Goal: Check status: Check status

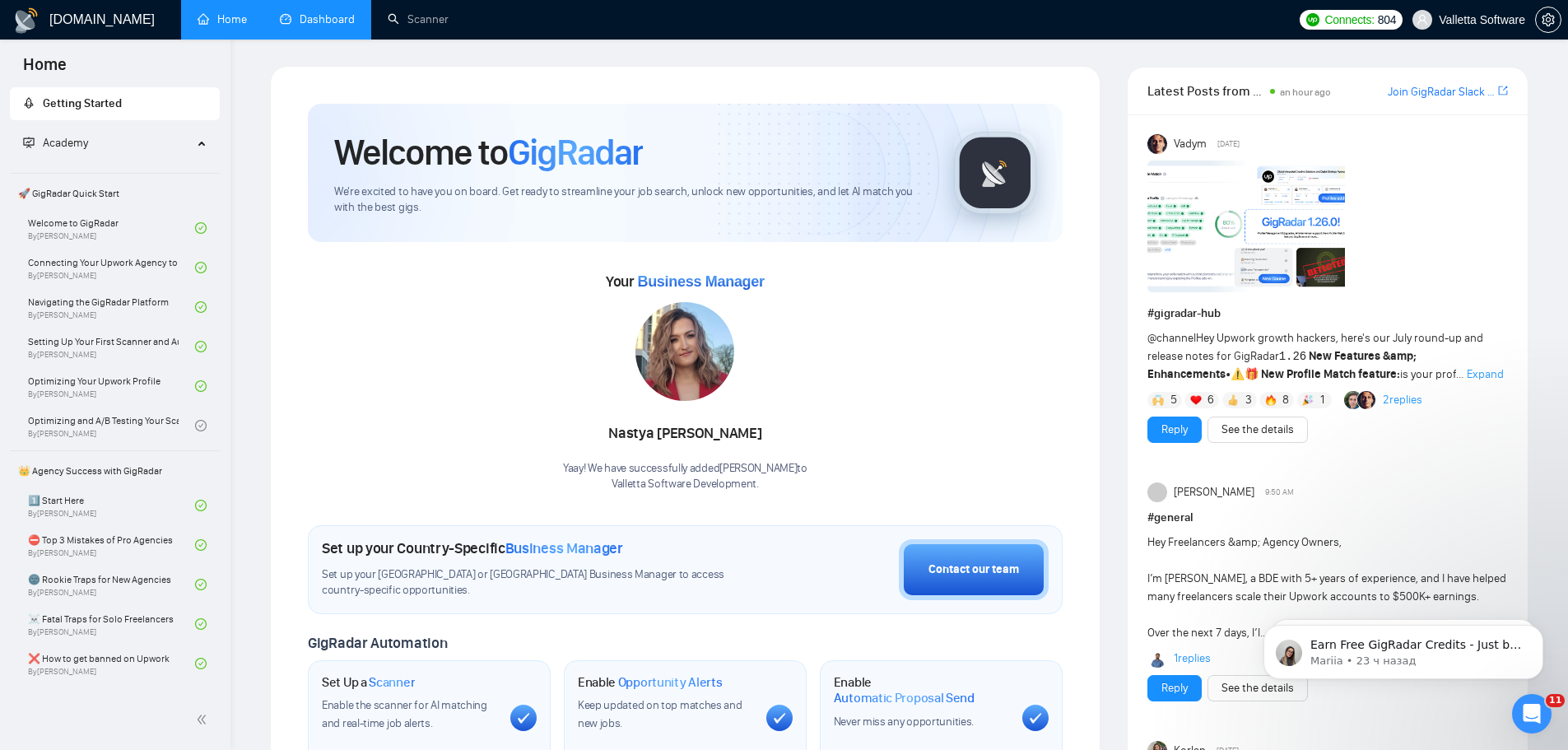
click at [320, 12] on link "Dashboard" at bounding box center [317, 19] width 75 height 14
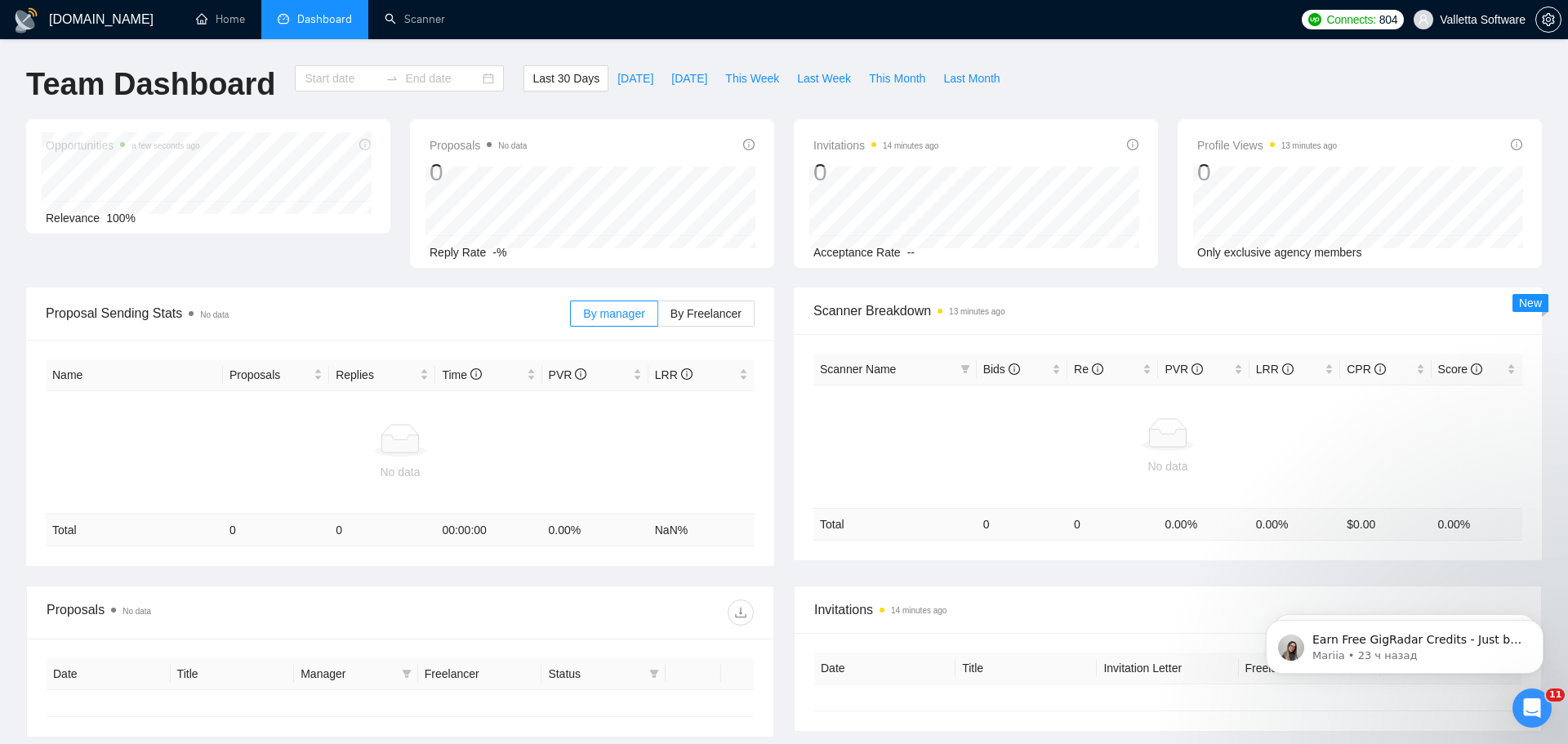
type input "[DATE]"
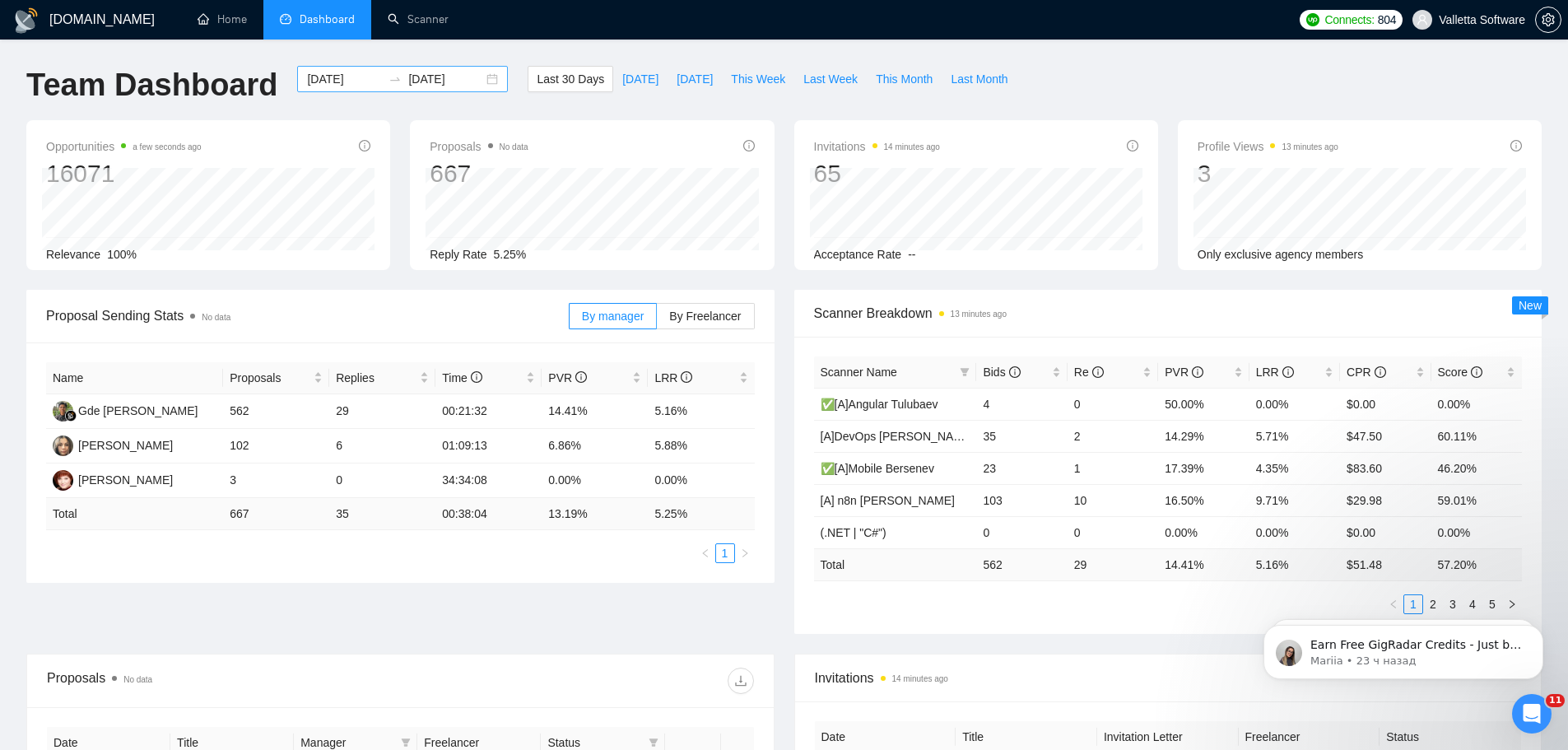
click at [333, 71] on input "[DATE]" at bounding box center [344, 78] width 75 height 18
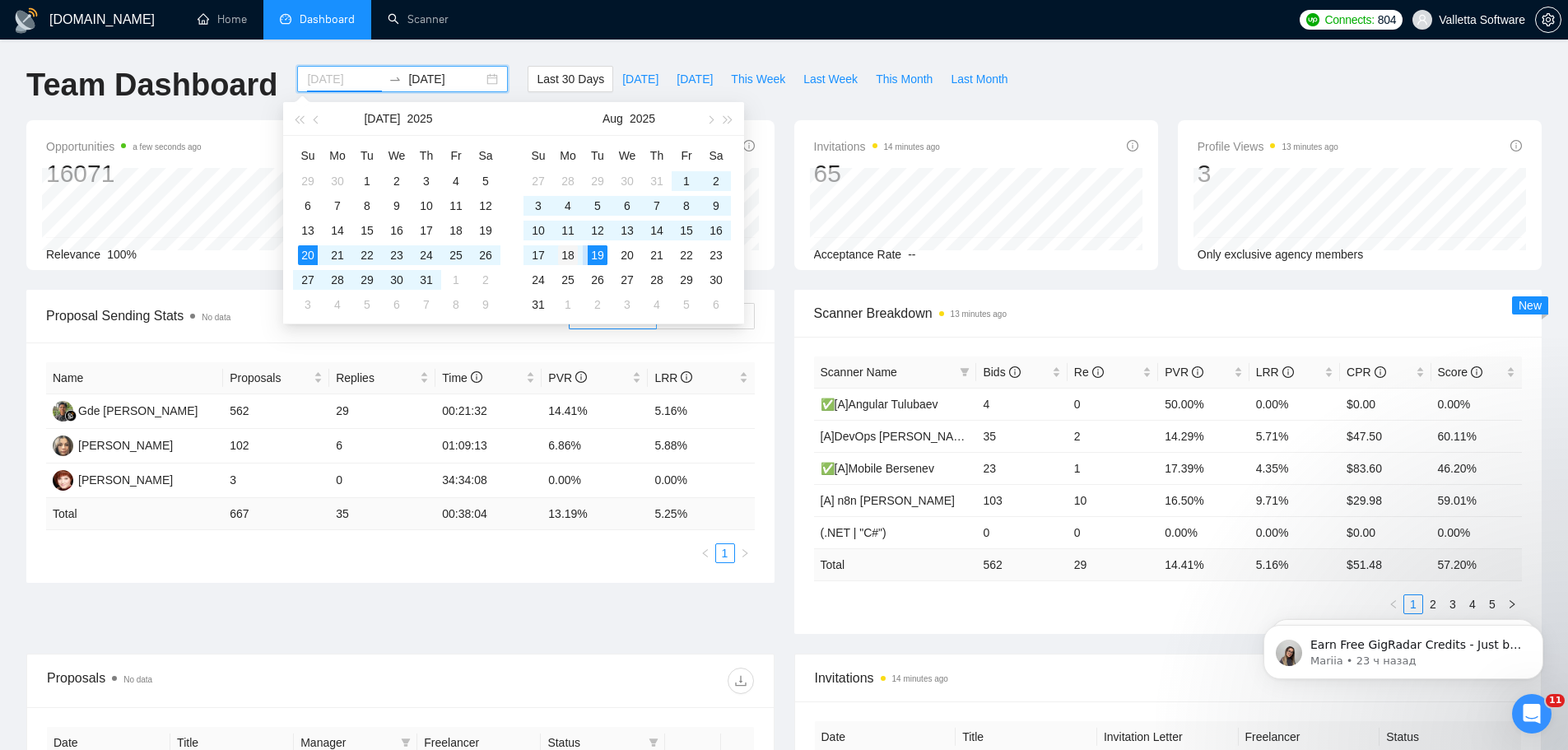
type input "[DATE]"
click at [565, 260] on div "18" at bounding box center [568, 255] width 20 height 20
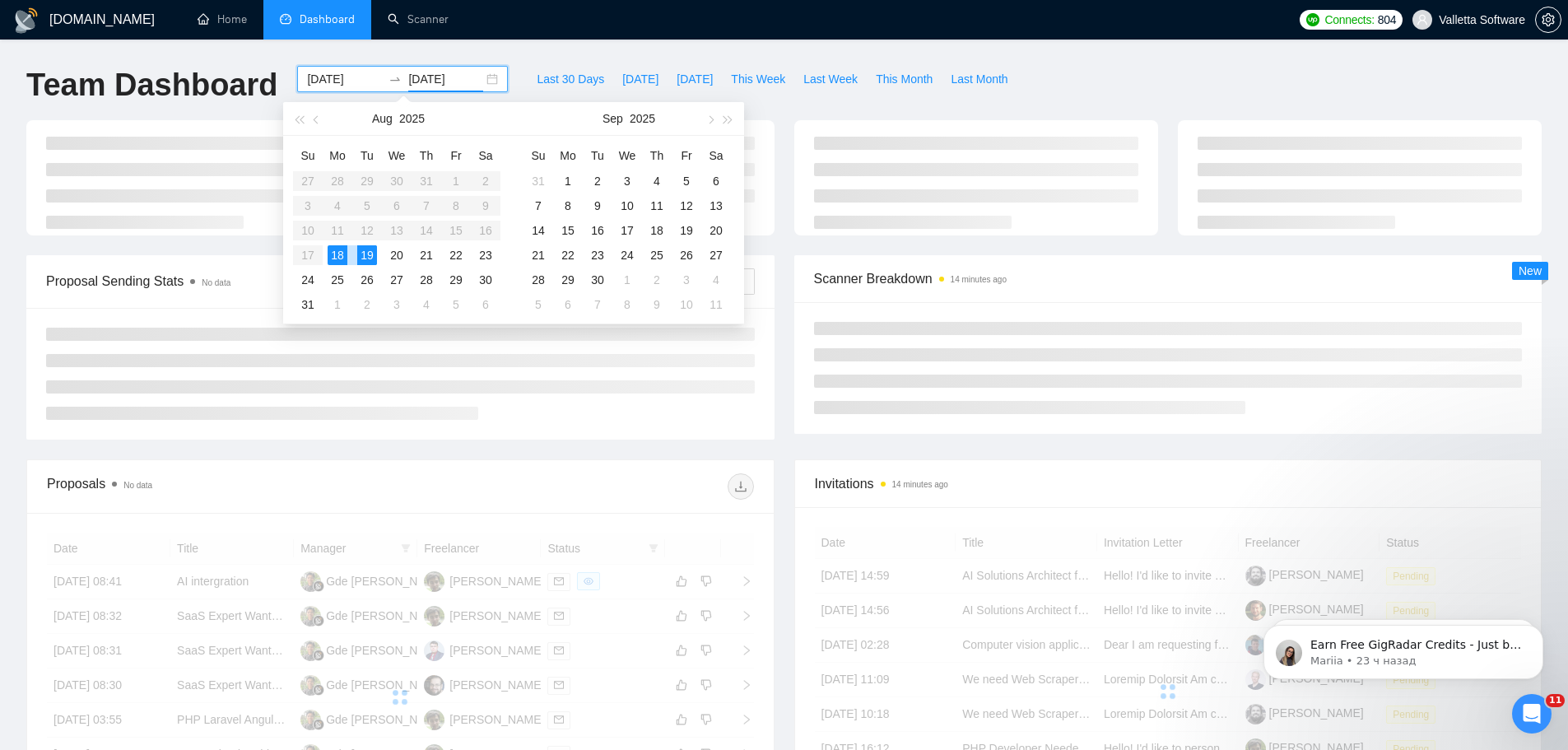
type input "[DATE]"
click at [331, 75] on input "[DATE]" at bounding box center [344, 78] width 75 height 18
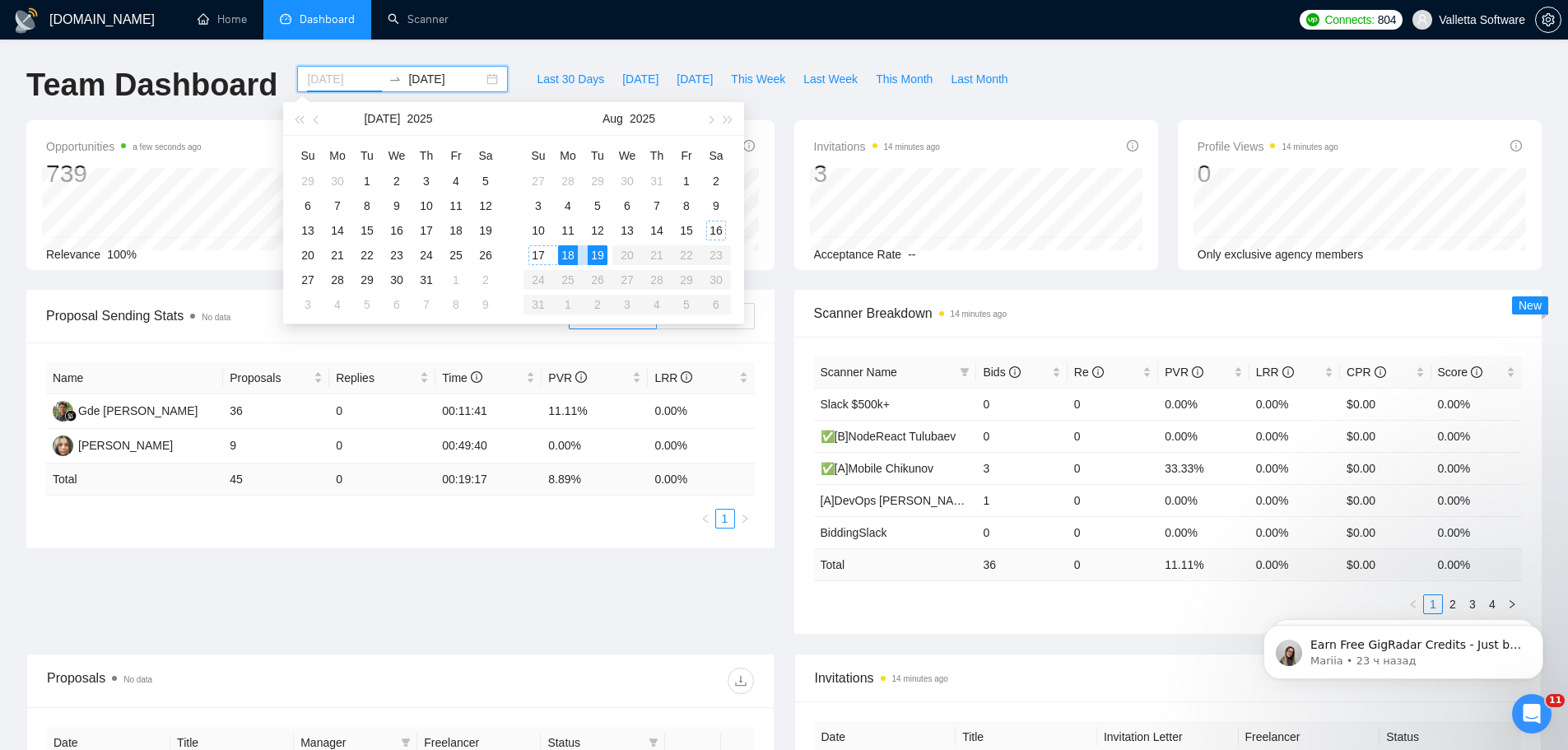
click at [709, 228] on div "16" at bounding box center [716, 230] width 20 height 20
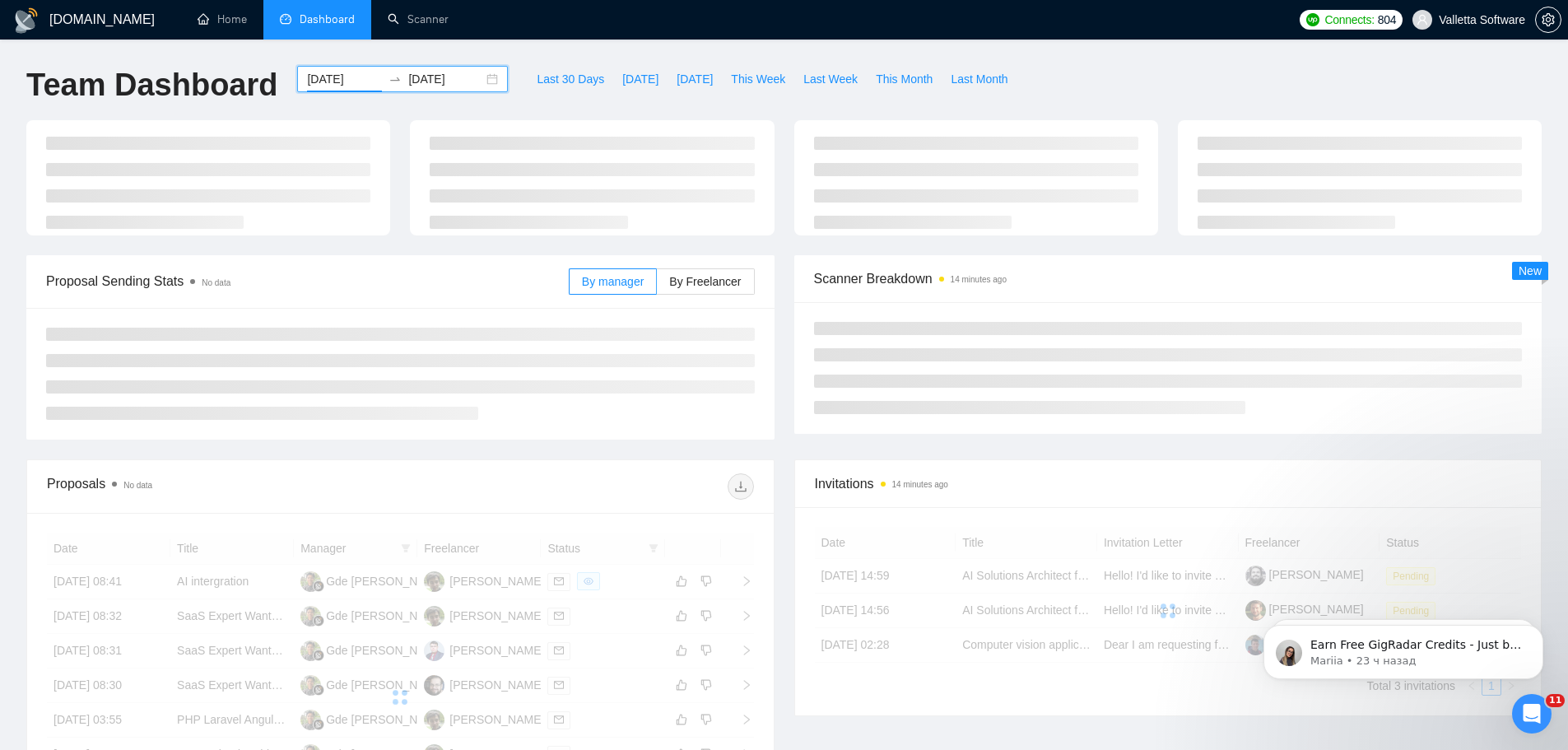
click at [412, 87] on div "[DATE] [DATE]" at bounding box center [402, 78] width 210 height 26
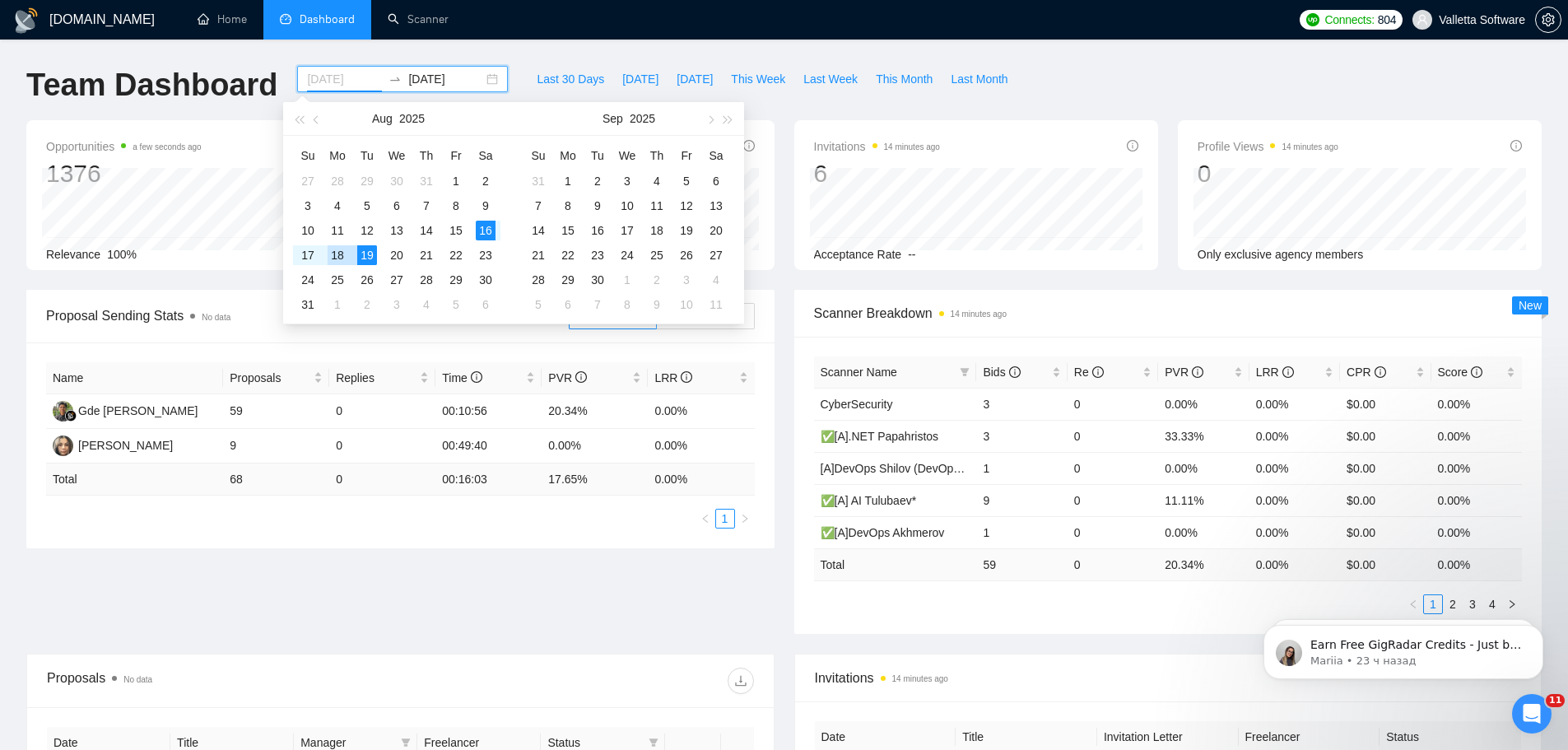
click at [348, 253] on div "18" at bounding box center [337, 255] width 20 height 20
click at [539, 538] on div "Name Proposals Replies Time PVR LRR Gde [PERSON_NAME] 36 0 00:11:41 11.11% 0.00…" at bounding box center [401, 445] width 748 height 205
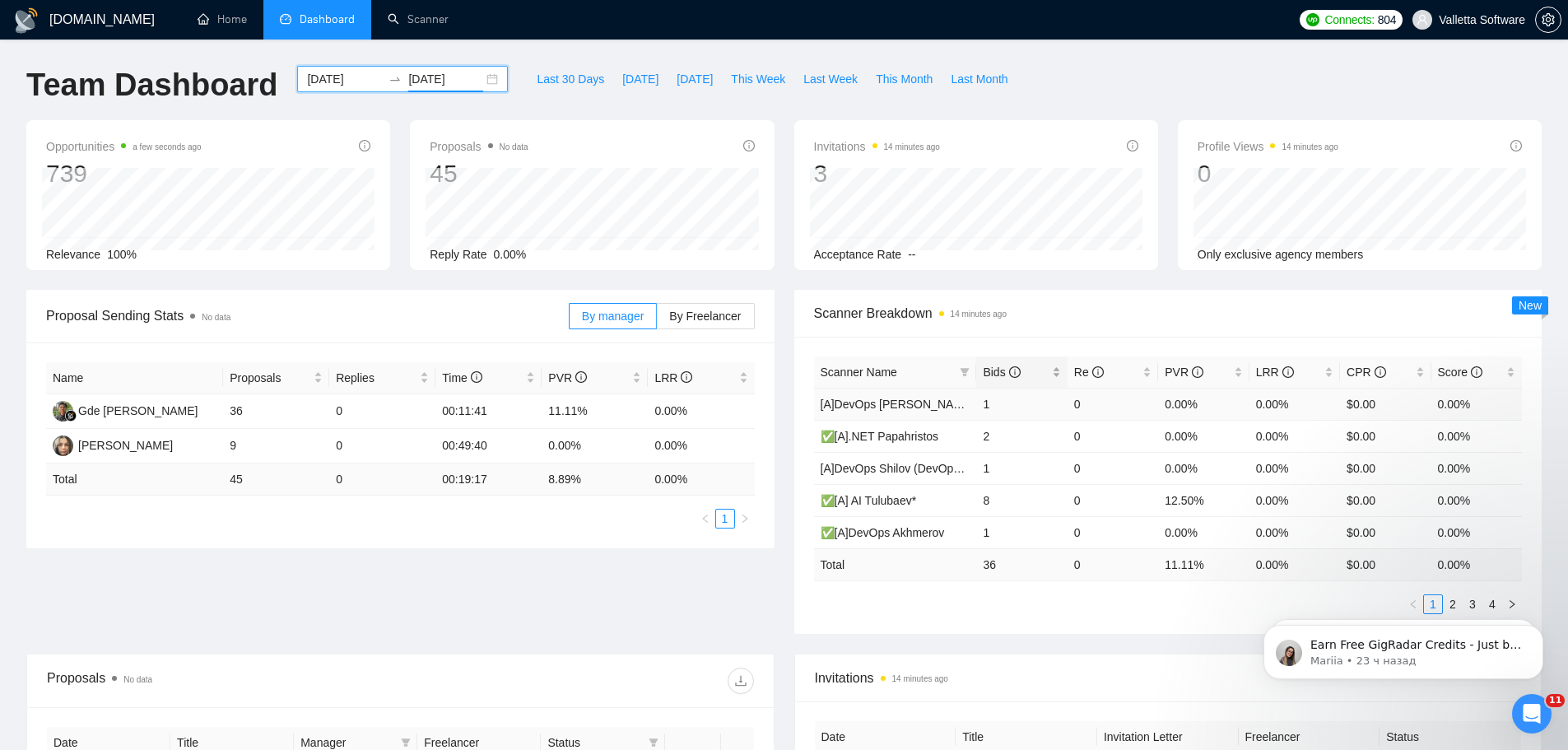
click at [1017, 375] on icon "info-circle" at bounding box center [1015, 372] width 12 height 12
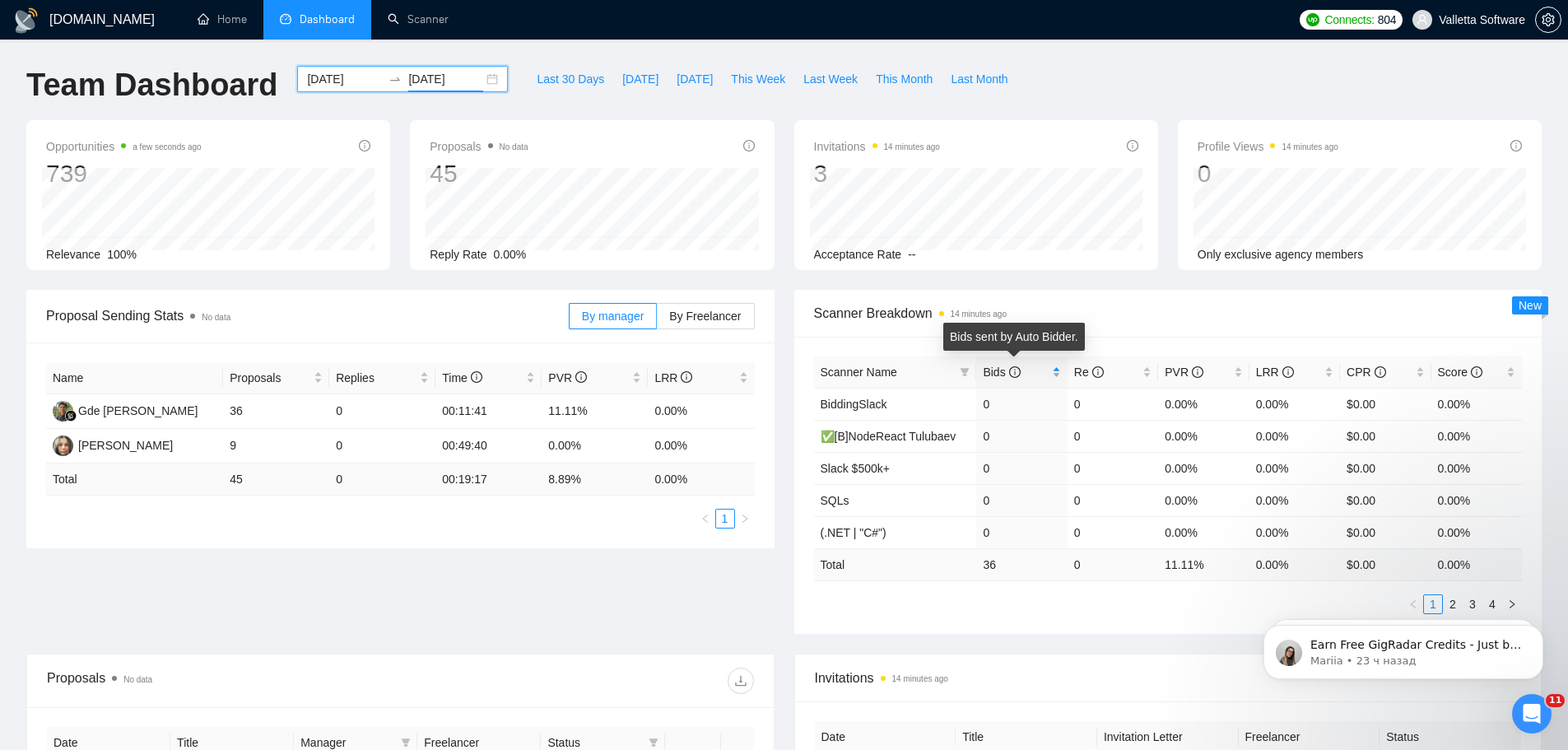
click at [1017, 375] on icon "info-circle" at bounding box center [1015, 372] width 12 height 12
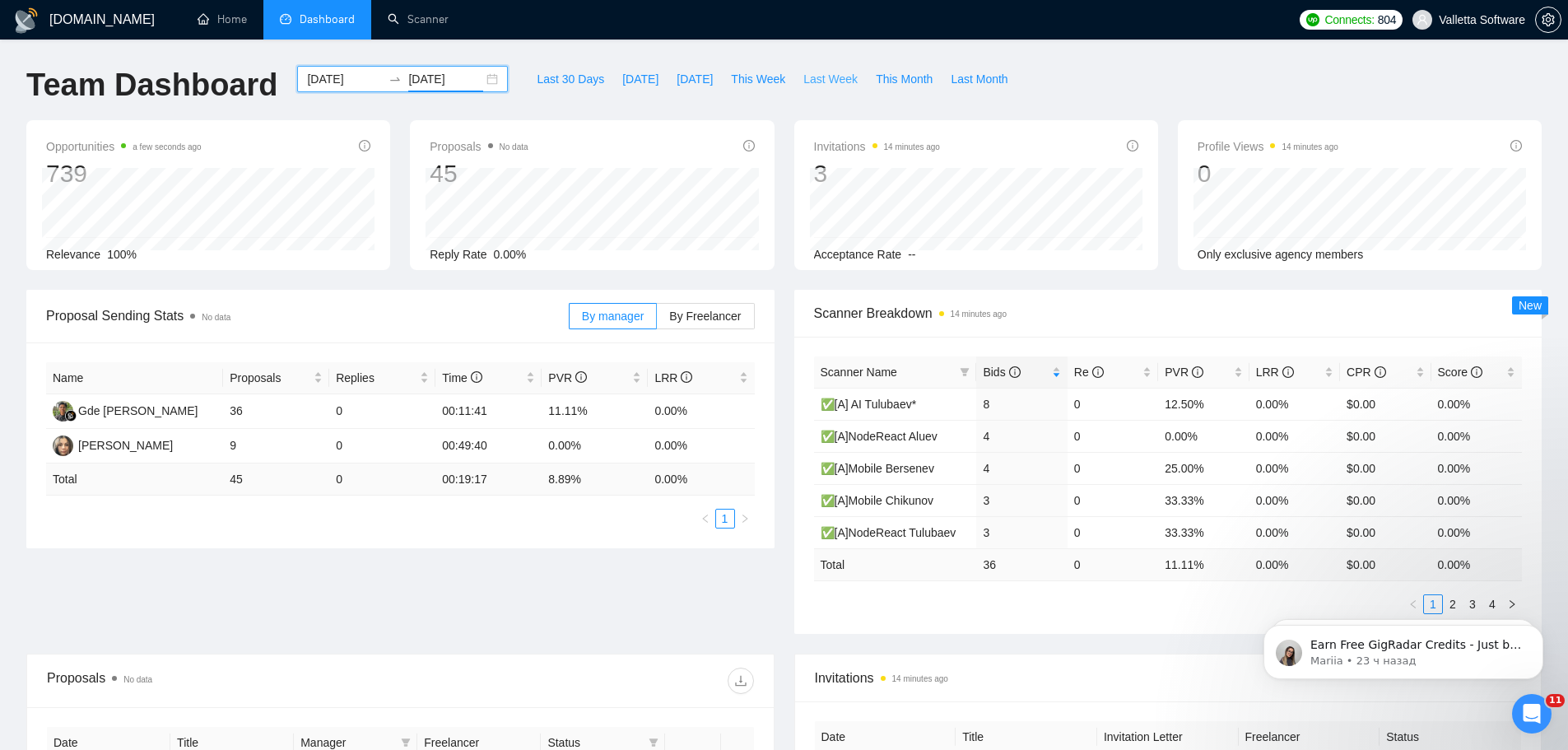
click at [819, 78] on span "Last Week" at bounding box center [831, 78] width 55 height 18
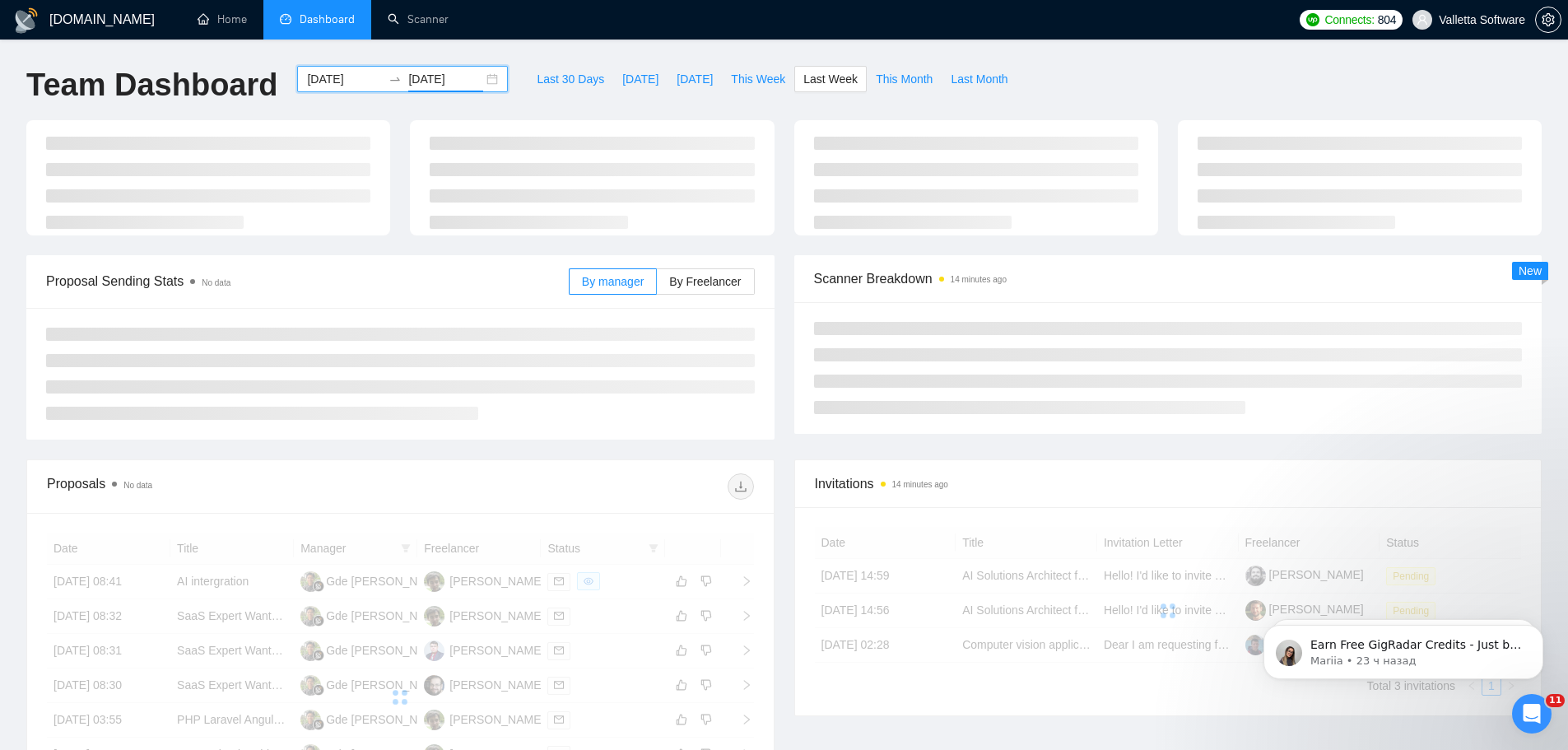
type input "[DATE]"
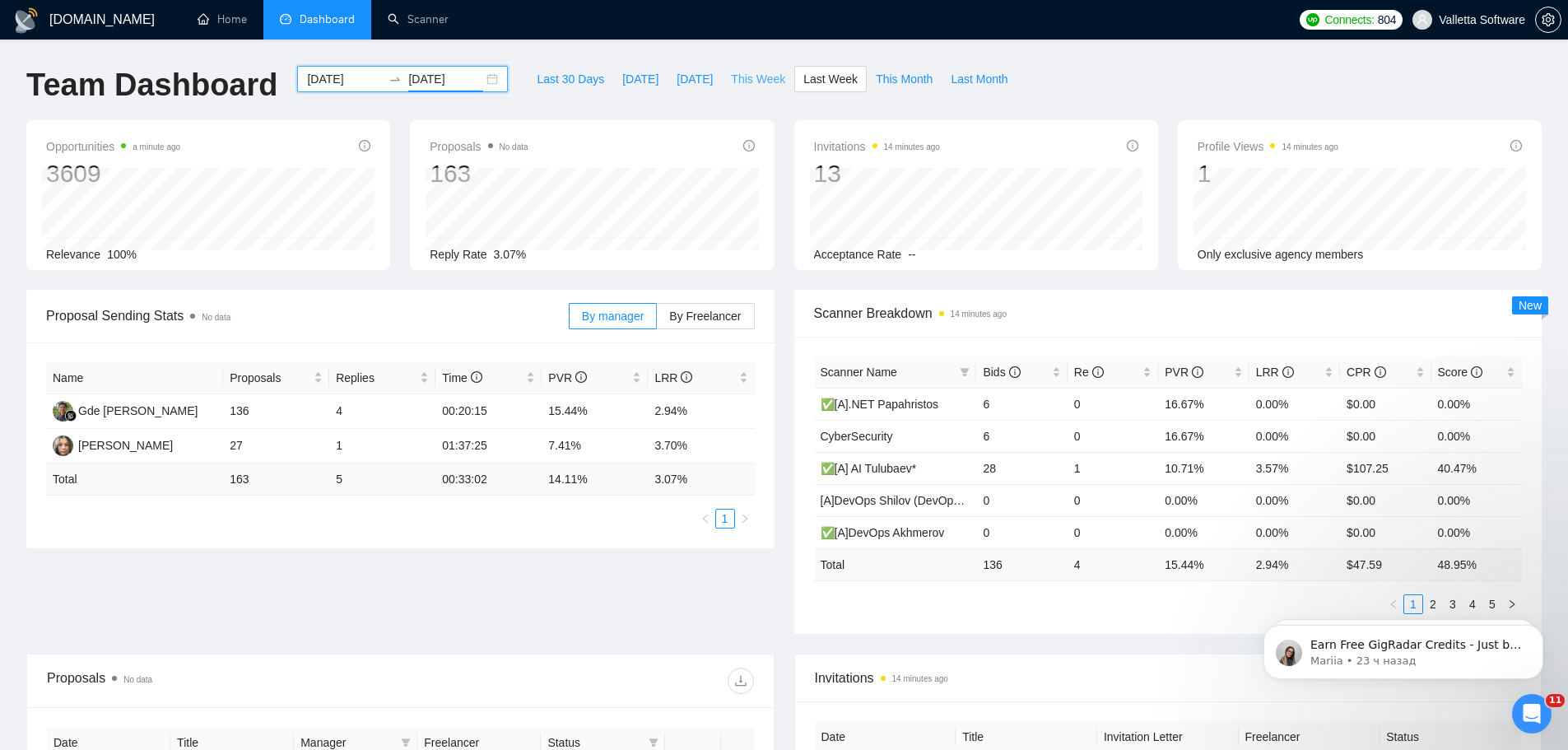
click at [739, 69] on button "This Week" at bounding box center [758, 78] width 72 height 26
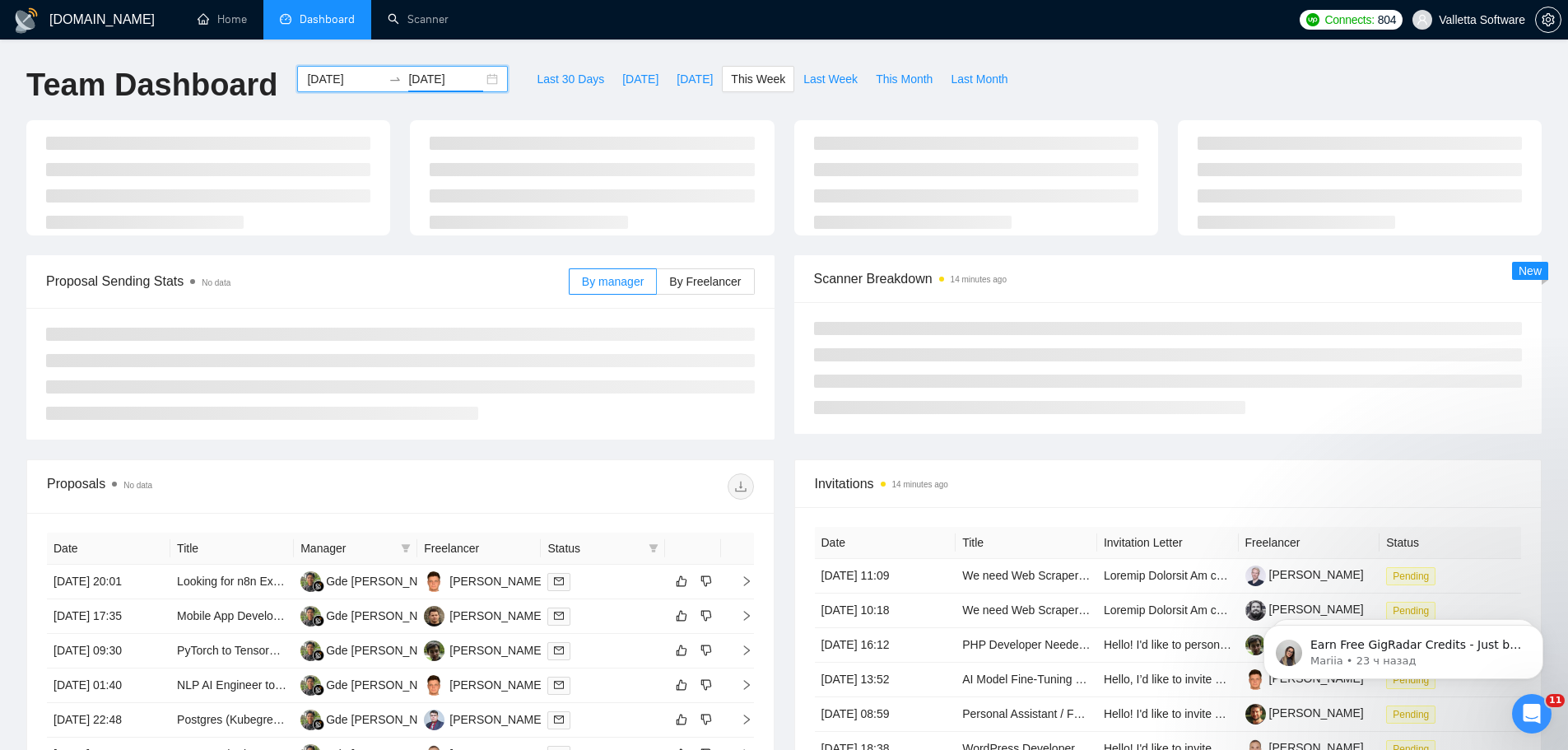
type input "[DATE]"
